Goal: Task Accomplishment & Management: Complete application form

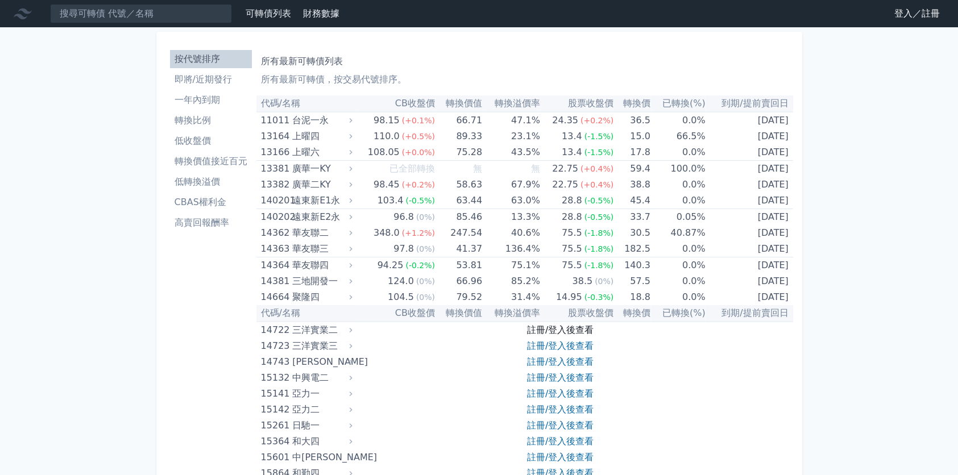
click at [550, 330] on link "註冊/登入後查看" at bounding box center [560, 330] width 67 height 11
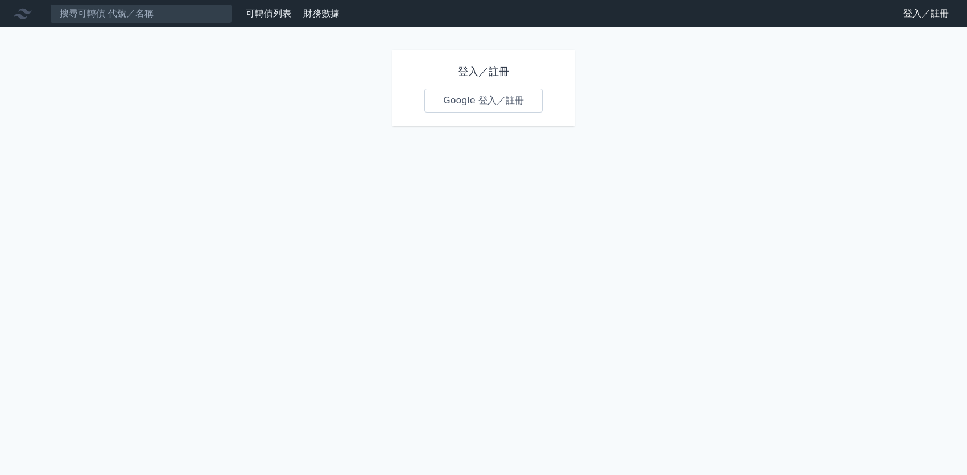
click at [495, 102] on link "Google 登入／註冊" at bounding box center [483, 101] width 118 height 24
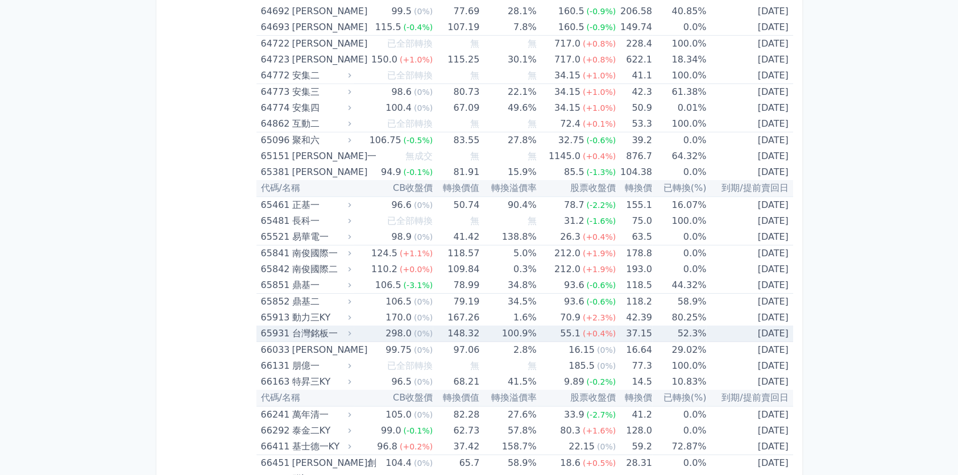
scroll to position [5033, 0]
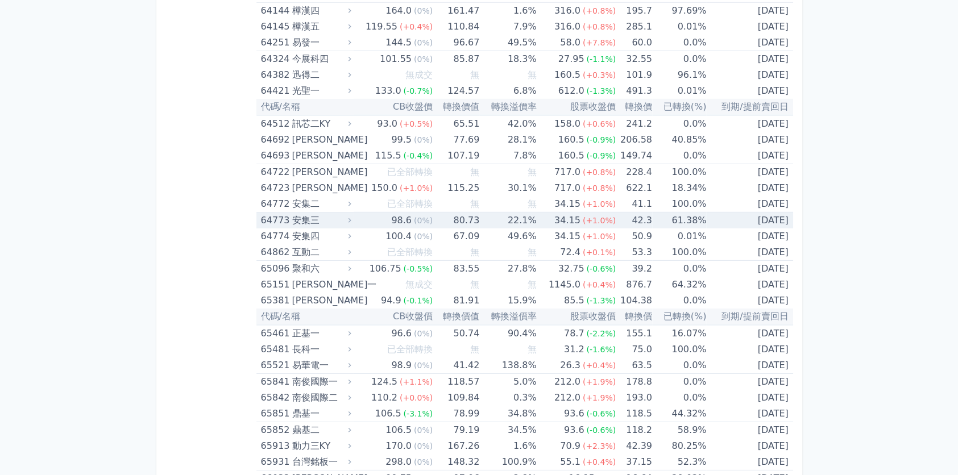
click at [328, 213] on div "安集三" at bounding box center [320, 221] width 57 height 16
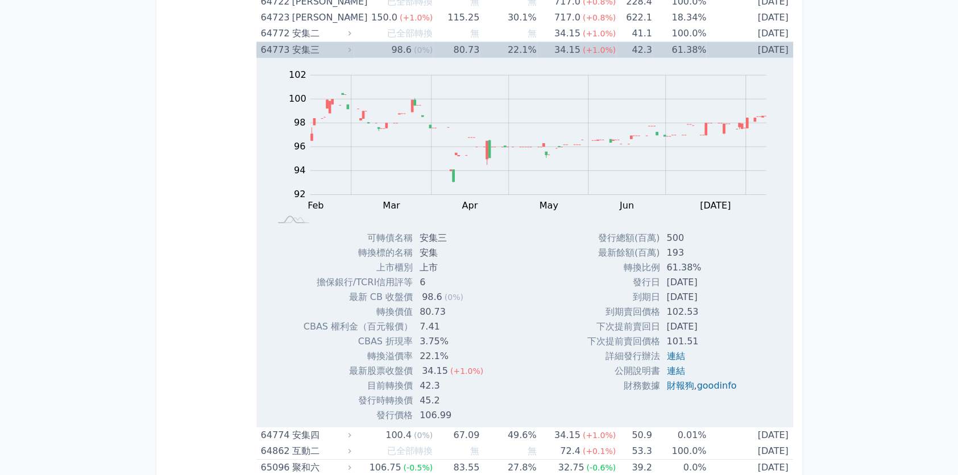
scroll to position [5260, 0]
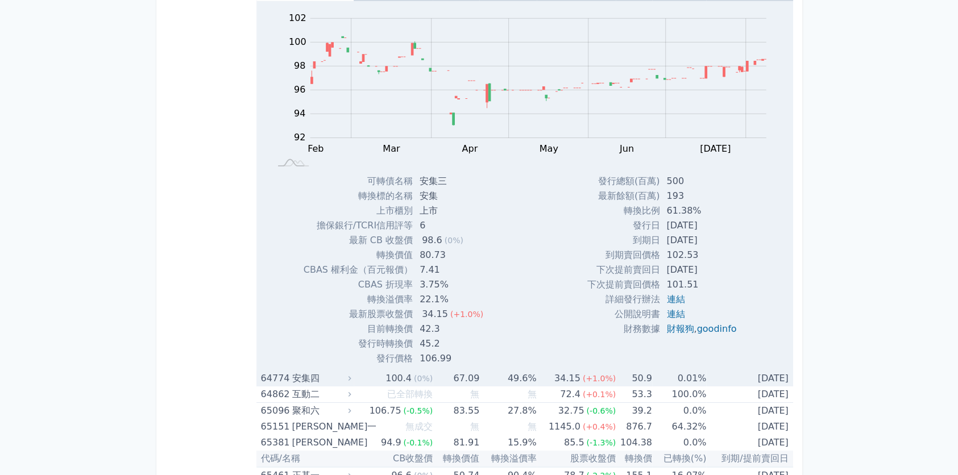
click at [416, 374] on span "(0%)" at bounding box center [423, 378] width 19 height 9
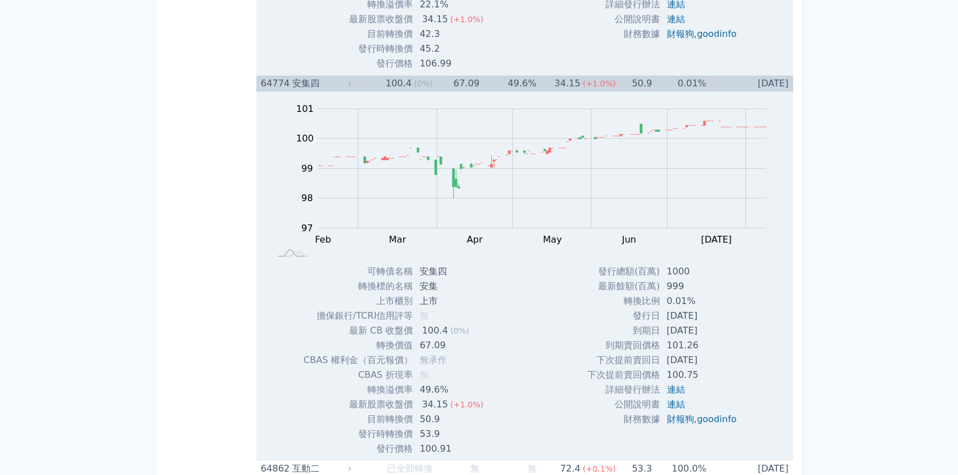
scroll to position [5658, 0]
